Goal: Task Accomplishment & Management: Manage account settings

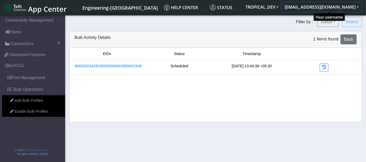
click at [328, 8] on button "[EMAIL_ADDRESS][DOMAIN_NAME]" at bounding box center [322, 6] width 80 height 9
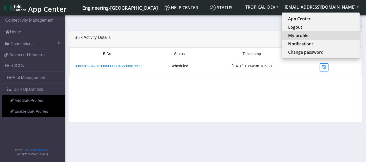
click at [311, 34] on button "My profile" at bounding box center [321, 35] width 78 height 8
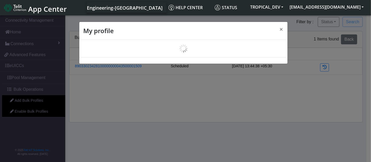
scroll to position [2, 0]
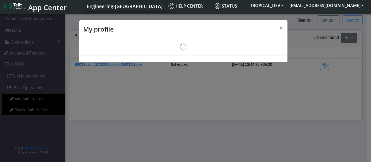
select select "en_US"
select select "6239bc9bfe2a1324a343634d"
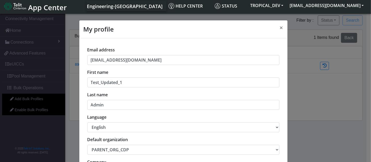
scroll to position [29, 0]
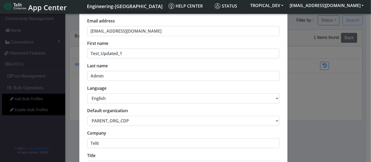
click at [274, 97] on select "中文 English Español" at bounding box center [183, 98] width 192 height 10
select select "es"
click at [87, 93] on select "中文 English Español" at bounding box center [183, 98] width 192 height 10
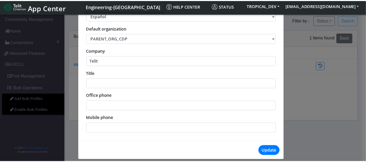
scroll to position [114, 0]
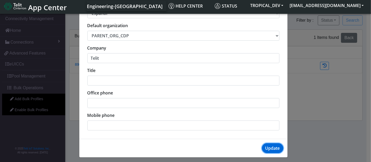
click at [274, 146] on button "Update" at bounding box center [272, 148] width 21 height 10
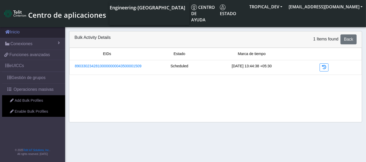
click at [16, 31] on link "Inicio" at bounding box center [32, 31] width 65 height 11
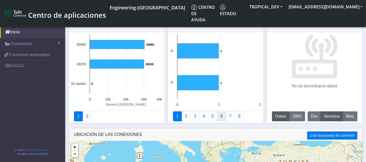
click at [223, 117] on link "6" at bounding box center [221, 116] width 9 height 10
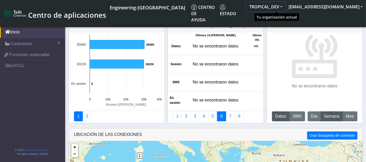
click at [286, 6] on button "TROPICAL_DEV" at bounding box center [265, 6] width 39 height 9
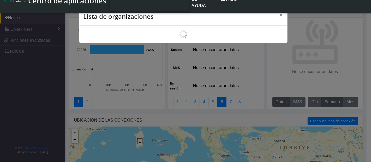
scroll to position [2, 0]
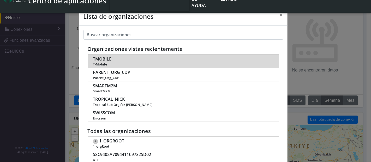
click at [96, 60] on span "TMOBILE" at bounding box center [102, 59] width 18 height 5
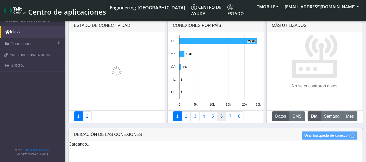
click at [220, 116] on link "6" at bounding box center [221, 116] width 9 height 10
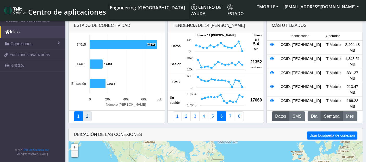
click at [88, 117] on link "2" at bounding box center [87, 116] width 9 height 10
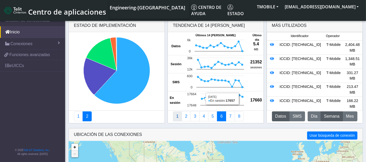
click at [178, 114] on link "1" at bounding box center [177, 116] width 9 height 10
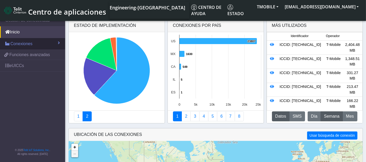
click at [21, 44] on span "Conexiones" at bounding box center [21, 44] width 22 height 6
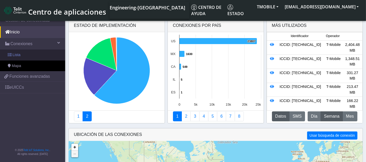
click at [29, 54] on link "Lista" at bounding box center [32, 55] width 65 height 11
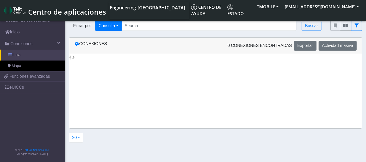
click at [17, 54] on span "Lista" at bounding box center [17, 55] width 8 height 6
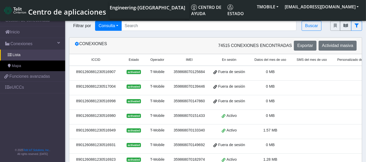
click at [109, 69] on div "8901260881230516907" at bounding box center [95, 72] width 47 height 6
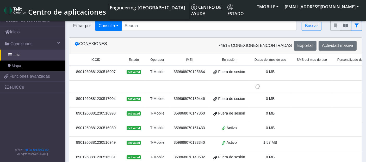
click at [109, 69] on div "8901260881230516907" at bounding box center [95, 72] width 47 height 6
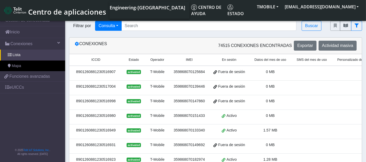
click at [108, 69] on div "8901260881230516907" at bounding box center [95, 72] width 47 height 6
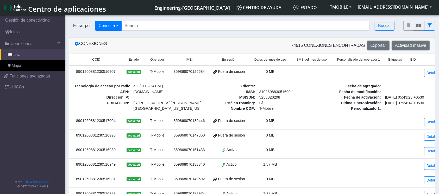
drag, startPoint x: 367, startPoint y: 0, endPoint x: 324, endPoint y: 92, distance: 101.2
click at [370, 74] on link "Detalles" at bounding box center [433, 73] width 18 height 8
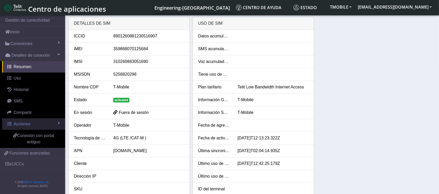
click at [44, 125] on link "Acciones" at bounding box center [33, 124] width 63 height 11
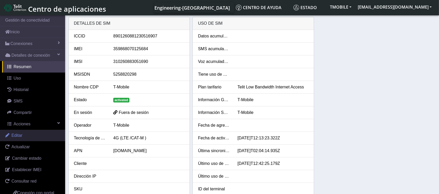
scroll to position [35, 0]
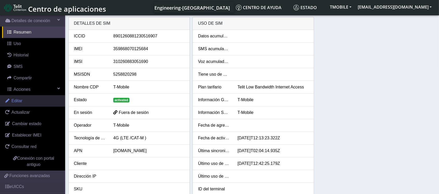
click at [38, 101] on link "Editar" at bounding box center [32, 100] width 65 height 11
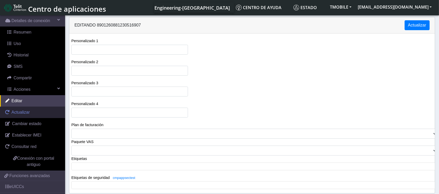
click at [21, 113] on span "Actualizar" at bounding box center [20, 112] width 18 height 4
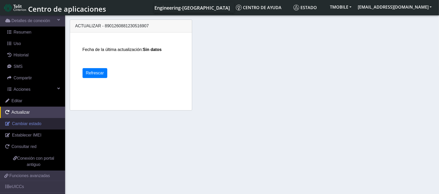
click at [29, 124] on span "Cambiar estado" at bounding box center [26, 124] width 29 height 4
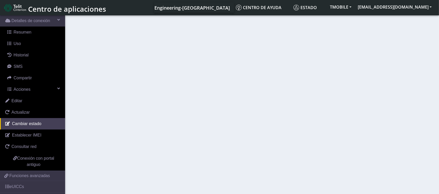
select select "activated"
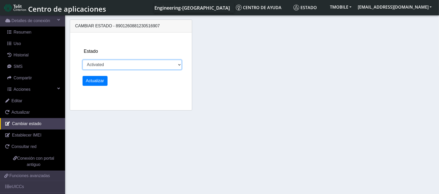
click at [152, 64] on select "Activated Inventory Suspended Testing" at bounding box center [133, 65] width 100 height 10
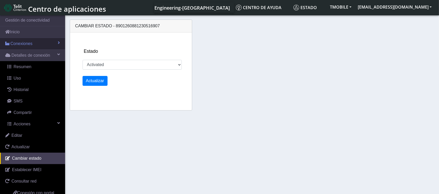
click at [26, 44] on span "Conexiones" at bounding box center [21, 44] width 22 height 6
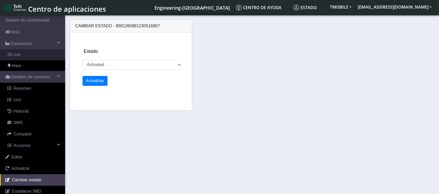
click at [27, 53] on link "Lista" at bounding box center [32, 55] width 65 height 11
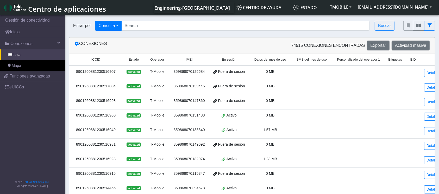
click at [90, 71] on div "8901260881230516907" at bounding box center [95, 72] width 47 height 6
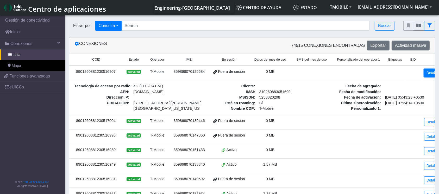
click at [370, 73] on link "Detalles" at bounding box center [433, 73] width 18 height 8
